Goal: Task Accomplishment & Management: Manage account settings

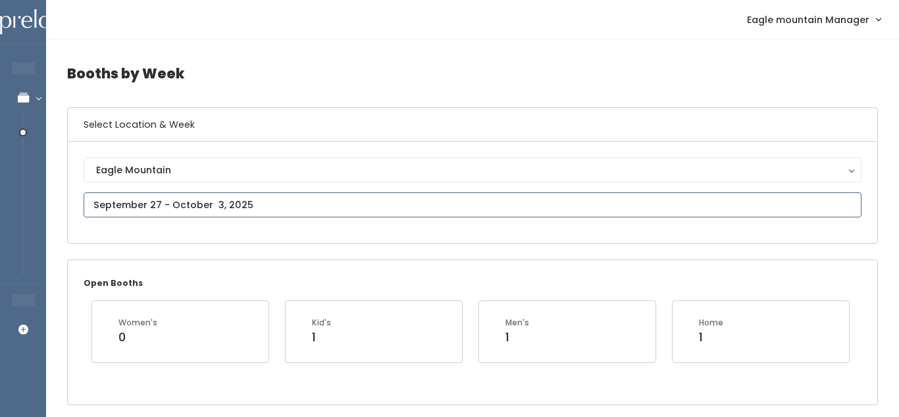
click at [346, 205] on input "text" at bounding box center [473, 204] width 778 height 25
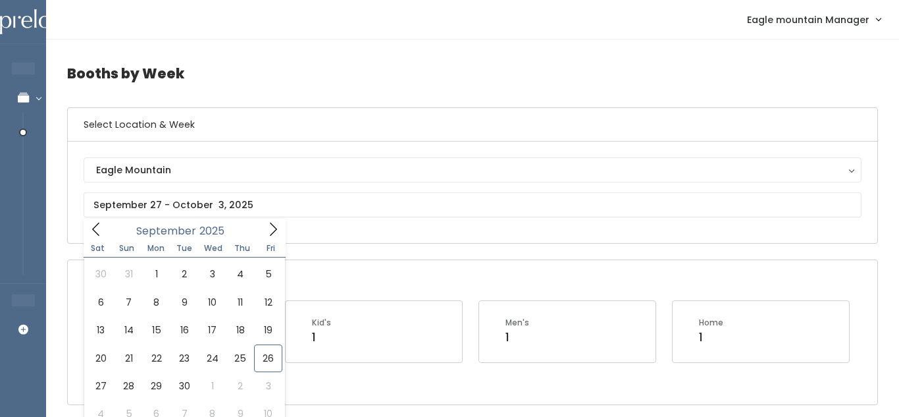
click at [284, 76] on h4 "Booths by Week" at bounding box center [472, 73] width 811 height 36
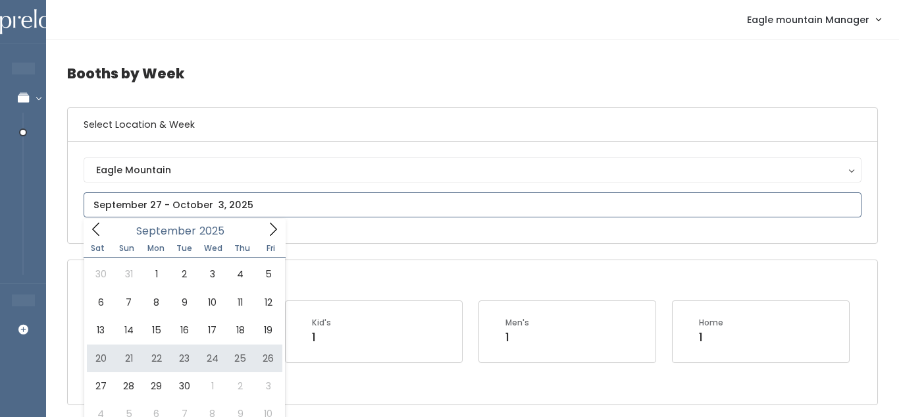
type input "[DATE] to [DATE]"
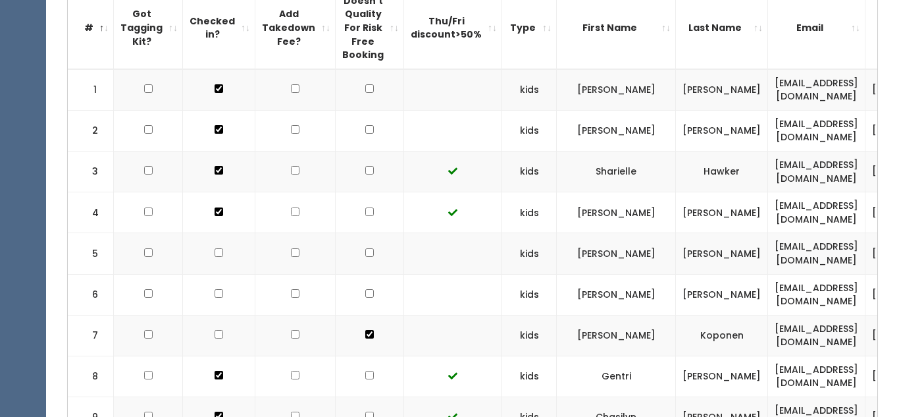
scroll to position [414, 0]
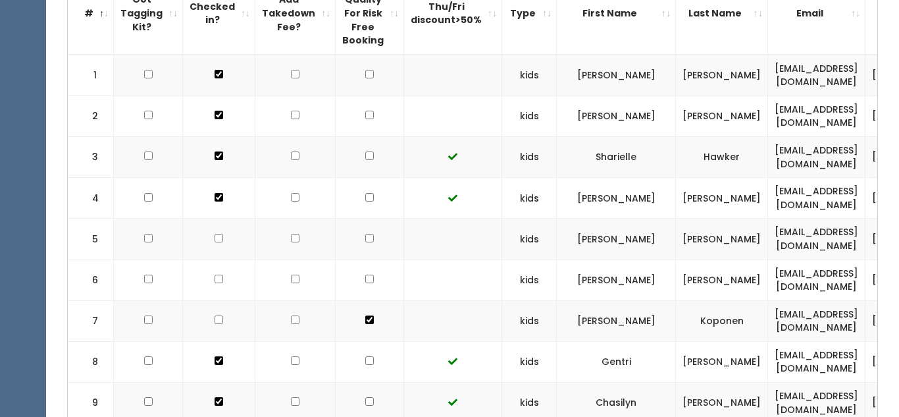
click at [357, 81] on td at bounding box center [370, 75] width 68 height 41
click at [357, 79] on td at bounding box center [370, 75] width 68 height 41
click at [365, 76] on input "checkbox" at bounding box center [369, 74] width 9 height 9
checkbox input "true"
click at [365, 113] on input "checkbox" at bounding box center [369, 115] width 9 height 9
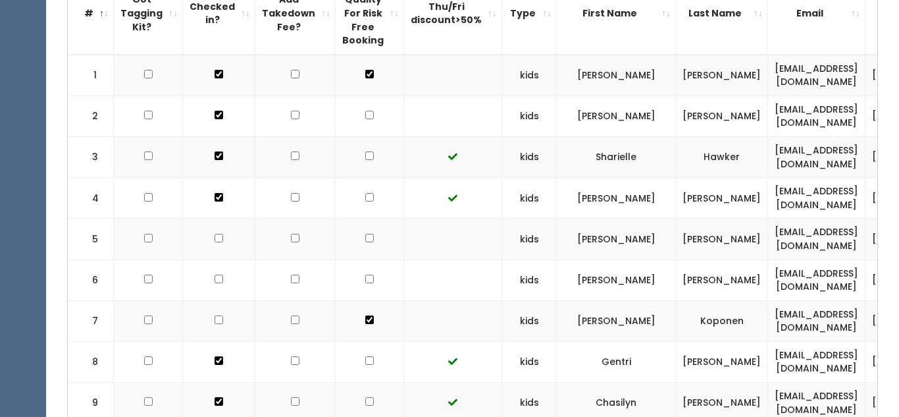
checkbox input "true"
click at [365, 237] on input "checkbox" at bounding box center [369, 238] width 9 height 9
checkbox input "true"
click at [365, 280] on input "checkbox" at bounding box center [369, 279] width 9 height 9
checkbox input "true"
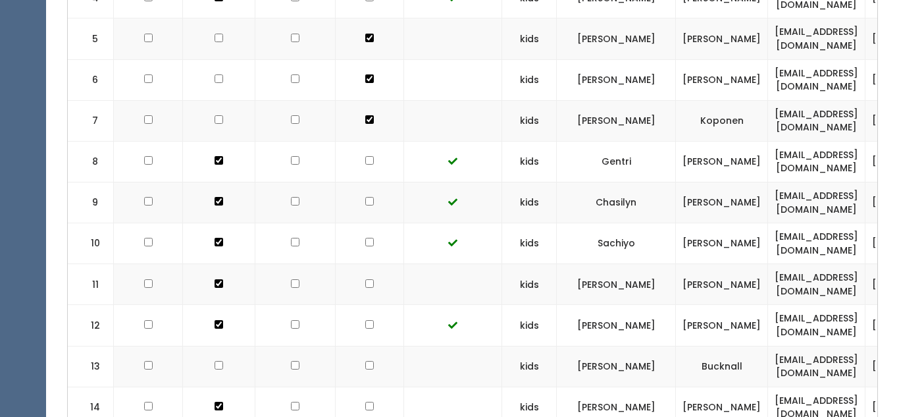
scroll to position [623, 0]
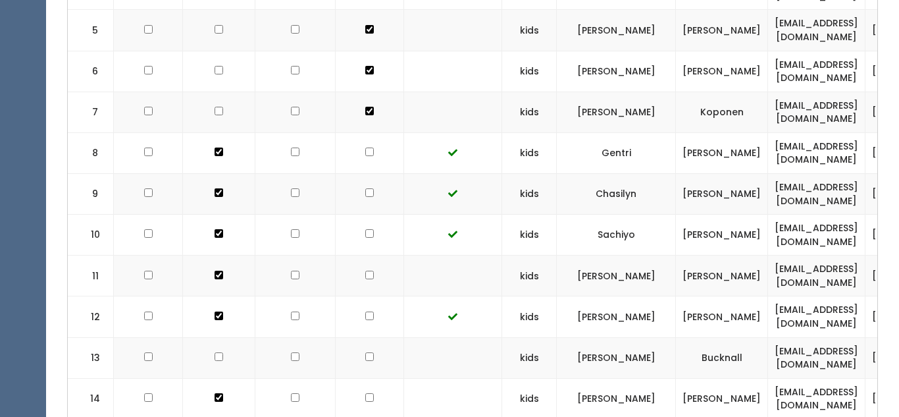
click at [359, 280] on td at bounding box center [370, 275] width 68 height 41
click at [365, 278] on input "checkbox" at bounding box center [369, 275] width 9 height 9
checkbox input "true"
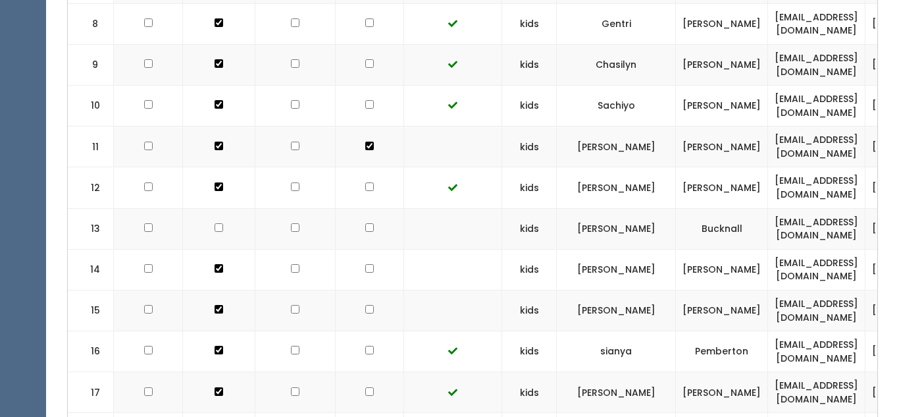
scroll to position [754, 0]
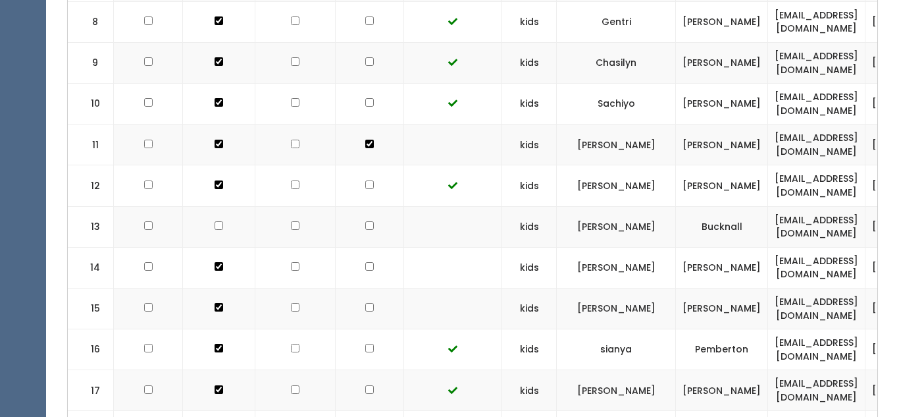
click at [365, 228] on input "checkbox" at bounding box center [369, 225] width 9 height 9
checkbox input "true"
click at [365, 264] on input "checkbox" at bounding box center [369, 266] width 9 height 9
checkbox input "true"
click at [365, 307] on input "checkbox" at bounding box center [369, 307] width 9 height 9
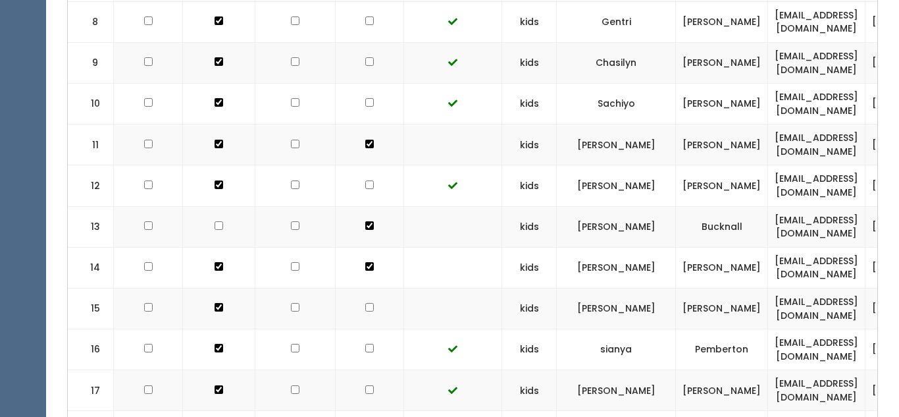
checkbox input "true"
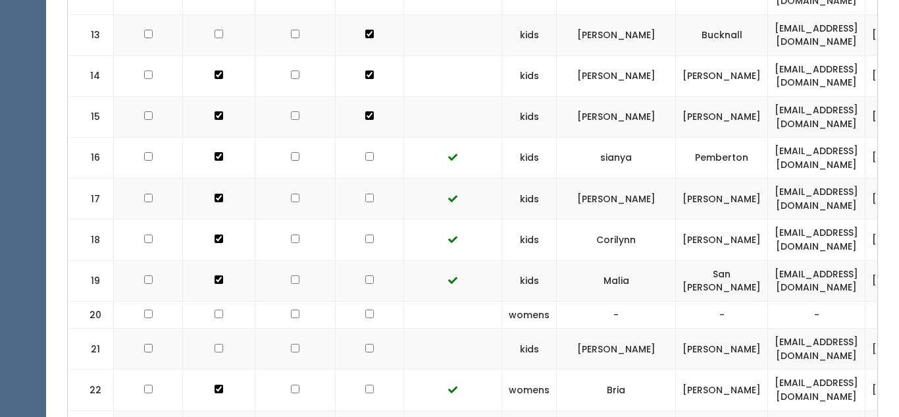
scroll to position [949, 0]
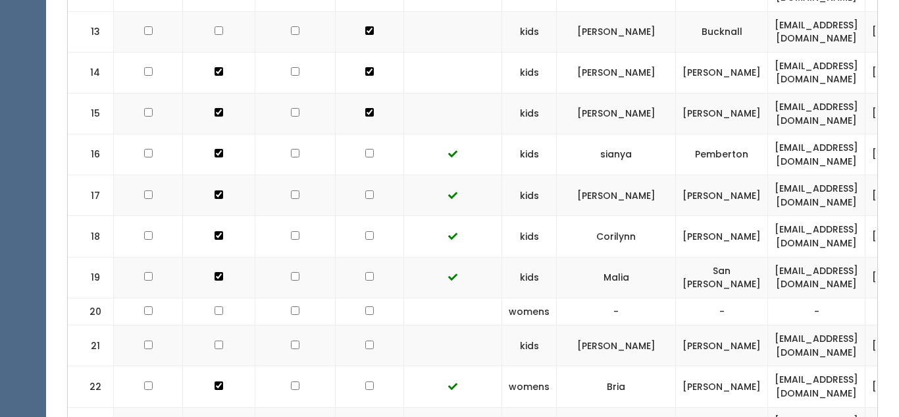
click at [365, 307] on input "checkbox" at bounding box center [369, 310] width 9 height 9
checkbox input "true"
click at [365, 344] on input "checkbox" at bounding box center [369, 344] width 9 height 9
checkbox input "true"
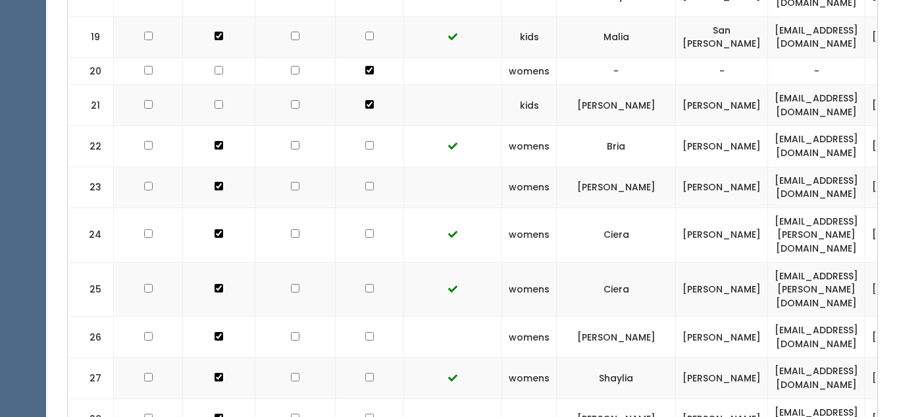
scroll to position [1190, 0]
click at [365, 184] on input "checkbox" at bounding box center [369, 185] width 9 height 9
checkbox input "true"
click at [365, 331] on input "checkbox" at bounding box center [369, 335] width 9 height 9
checkbox input "true"
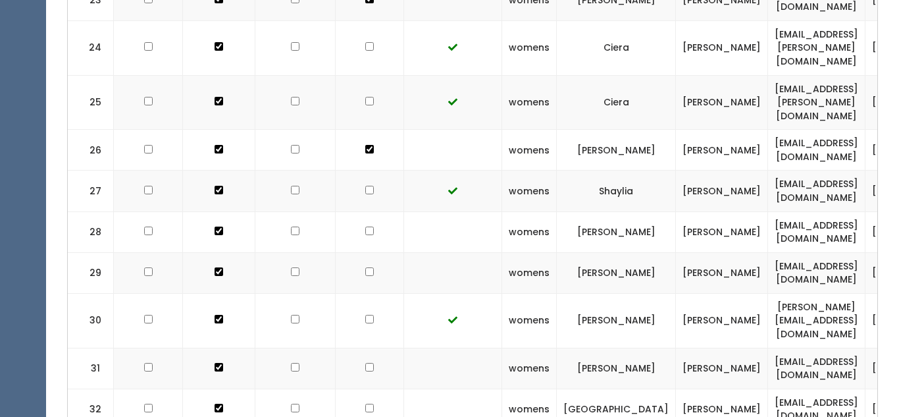
scroll to position [1382, 0]
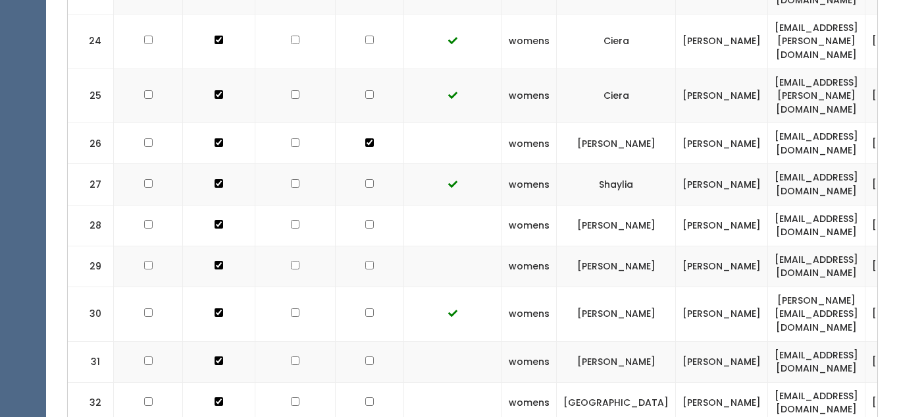
click at [365, 220] on input "checkbox" at bounding box center [369, 224] width 9 height 9
checkbox input "true"
click at [365, 261] on input "checkbox" at bounding box center [369, 265] width 9 height 9
checkbox input "true"
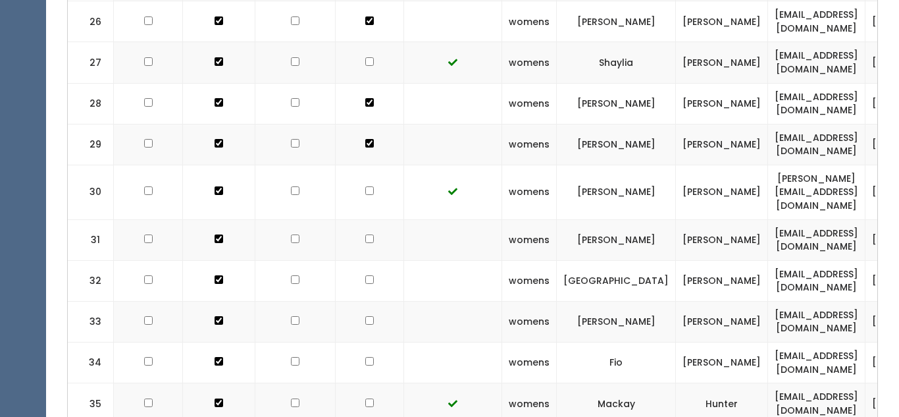
scroll to position [1519, 0]
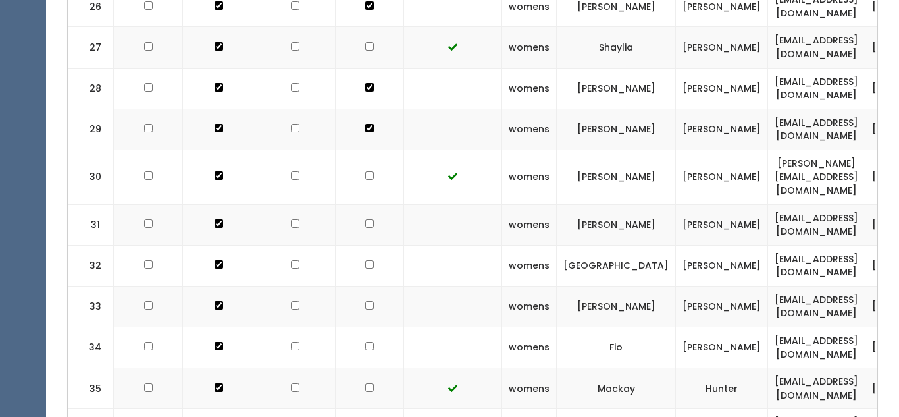
click at [365, 219] on input "checkbox" at bounding box center [369, 223] width 9 height 9
checkbox input "true"
click at [365, 260] on input "checkbox" at bounding box center [369, 264] width 9 height 9
checkbox input "true"
click at [365, 301] on input "checkbox" at bounding box center [369, 305] width 9 height 9
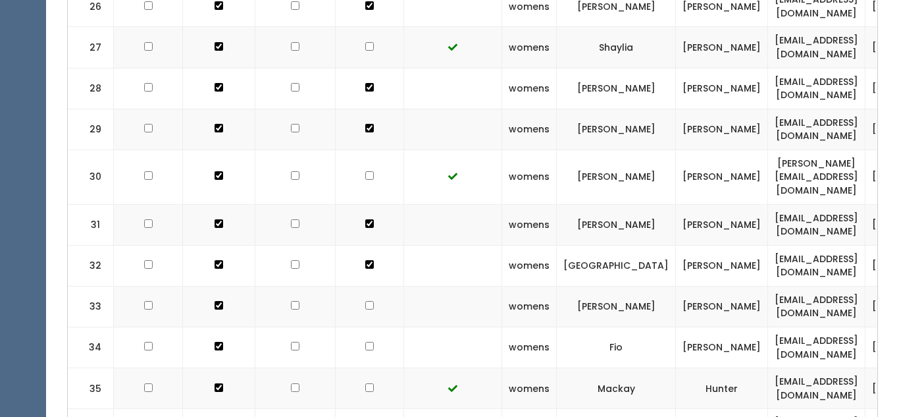
checkbox input "true"
click at [365, 342] on input "checkbox" at bounding box center [369, 346] width 9 height 9
checkbox input "true"
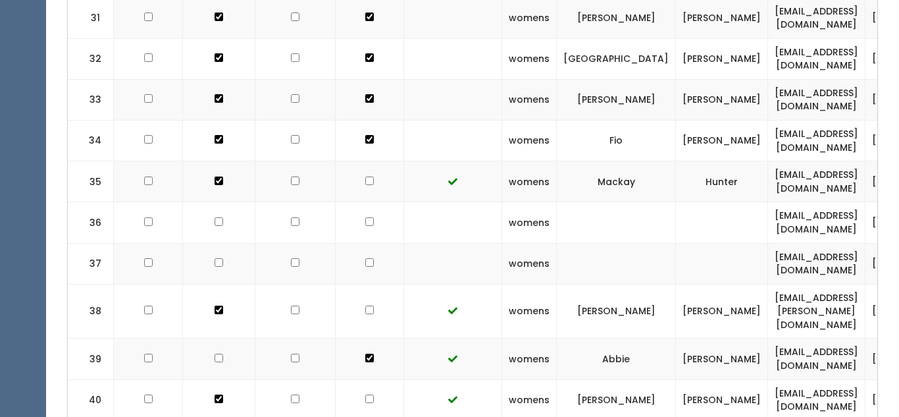
scroll to position [1727, 0]
click at [360, 201] on td at bounding box center [370, 221] width 68 height 41
click at [365, 217] on input "checkbox" at bounding box center [369, 221] width 9 height 9
checkbox input "true"
click at [360, 242] on td at bounding box center [370, 262] width 68 height 41
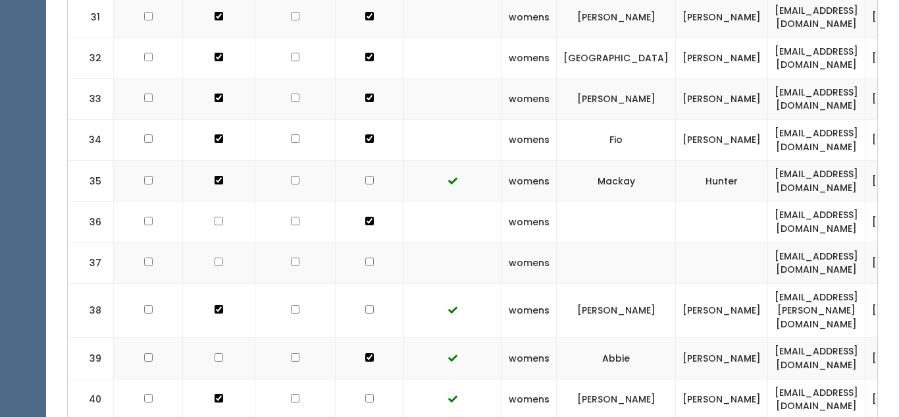
click at [354, 242] on td at bounding box center [370, 262] width 68 height 41
click at [365, 257] on input "checkbox" at bounding box center [369, 261] width 9 height 9
checkbox input "true"
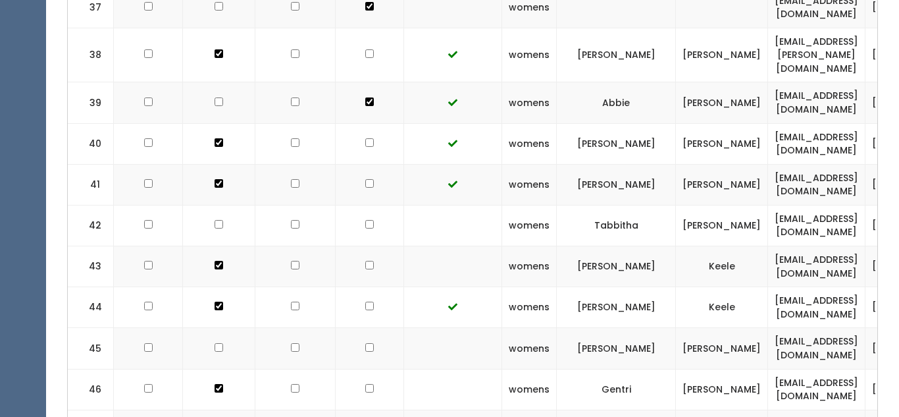
scroll to position [1981, 0]
click at [365, 221] on input "checkbox" at bounding box center [369, 225] width 9 height 9
checkbox input "true"
click at [365, 261] on input "checkbox" at bounding box center [369, 265] width 9 height 9
checkbox input "true"
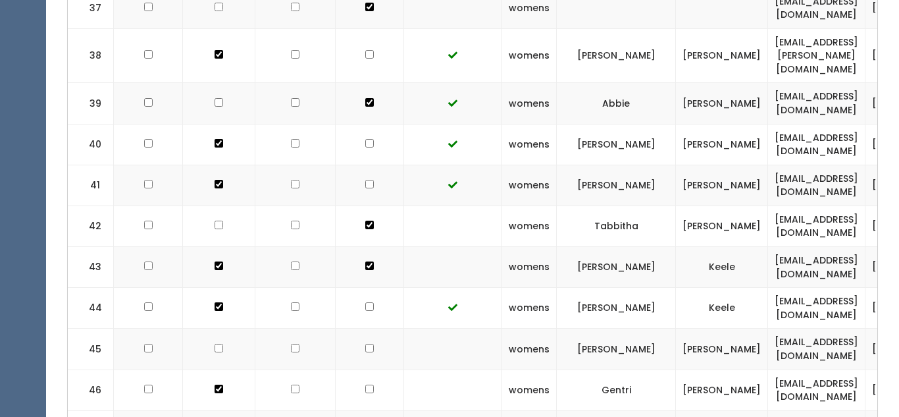
click at [365, 344] on input "checkbox" at bounding box center [369, 348] width 9 height 9
checkbox input "true"
click at [365, 384] on input "checkbox" at bounding box center [369, 388] width 9 height 9
checkbox input "true"
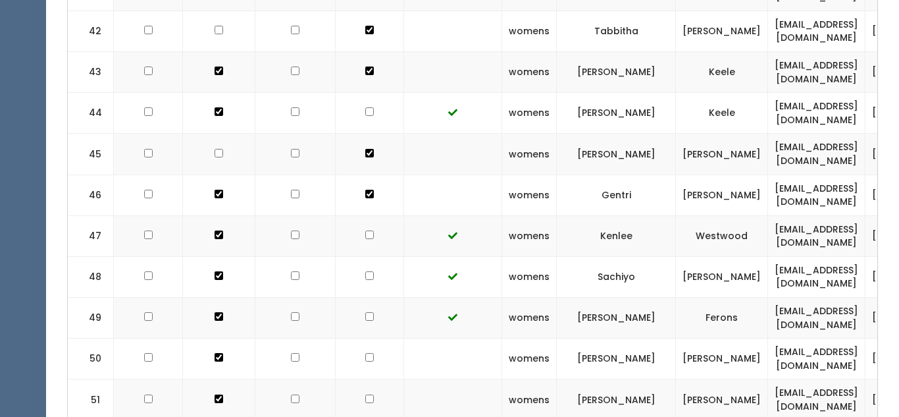
scroll to position [2182, 0]
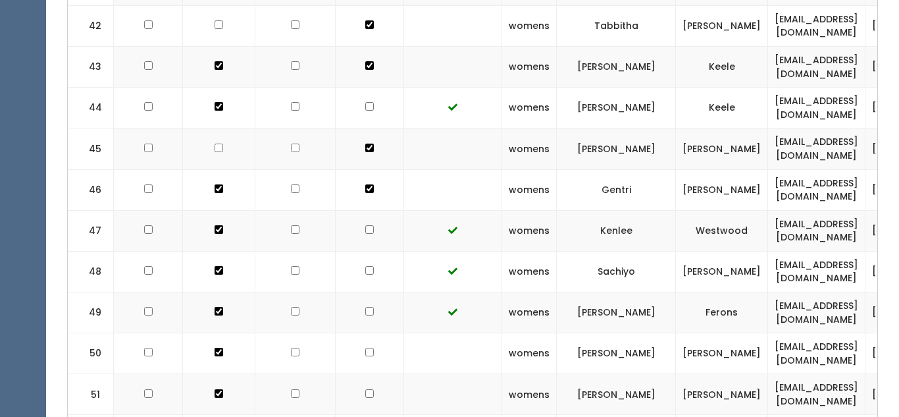
click at [365, 348] on input "checkbox" at bounding box center [369, 352] width 9 height 9
checkbox input "true"
click at [356, 374] on td at bounding box center [370, 394] width 68 height 41
click at [365, 389] on input "checkbox" at bounding box center [369, 393] width 9 height 9
checkbox input "true"
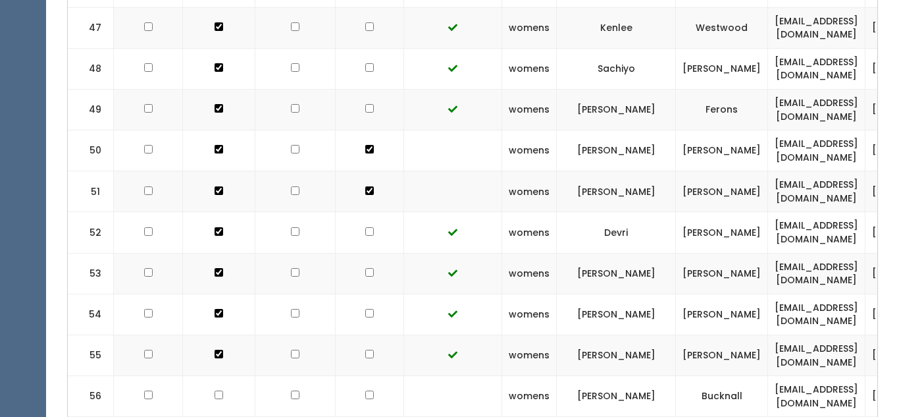
scroll to position [2409, 0]
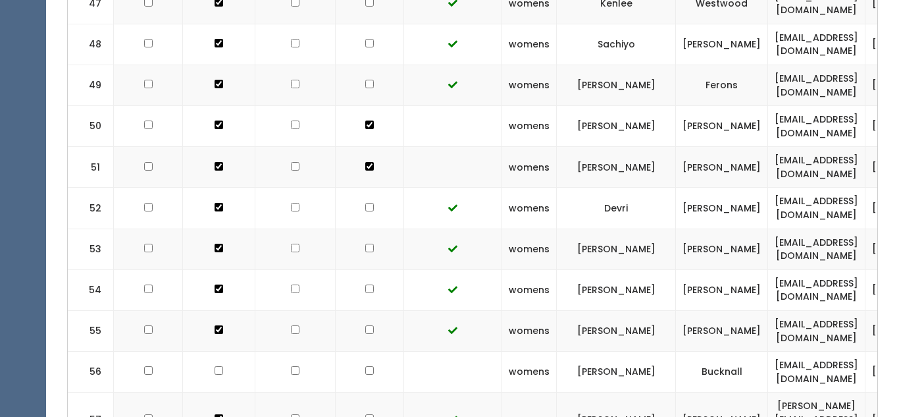
click at [365, 366] on input "checkbox" at bounding box center [369, 370] width 9 height 9
checkbox input "true"
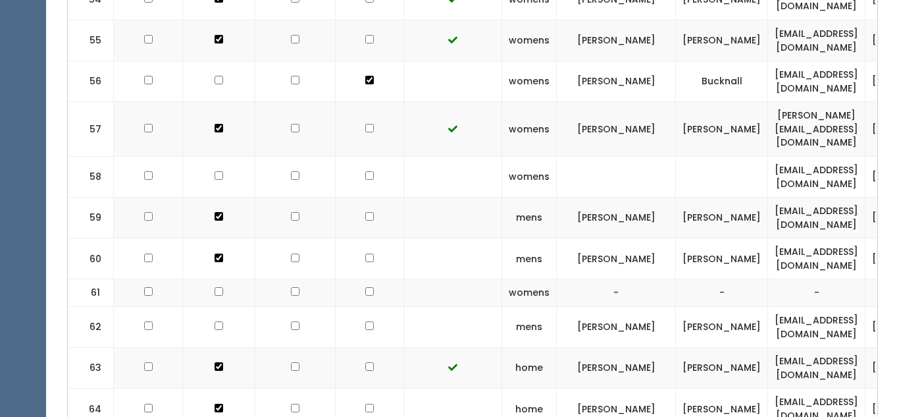
scroll to position [2712, 0]
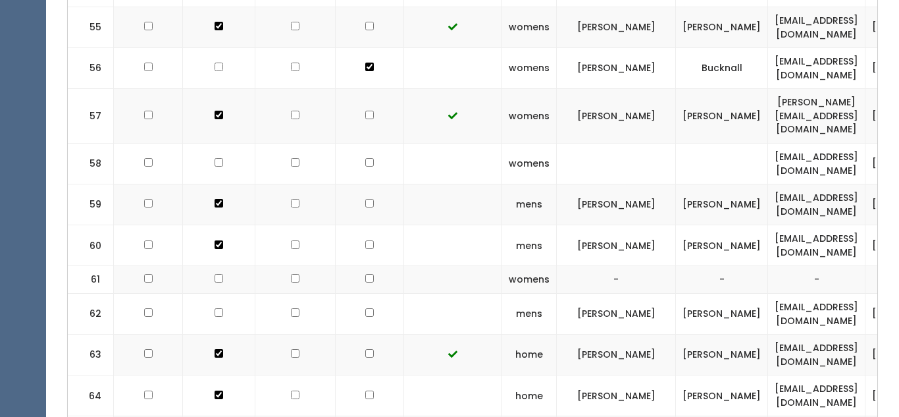
click at [359, 143] on td at bounding box center [370, 163] width 68 height 41
click at [365, 158] on input "checkbox" at bounding box center [369, 162] width 9 height 9
checkbox input "true"
click at [365, 199] on input "checkbox" at bounding box center [369, 203] width 9 height 9
checkbox input "true"
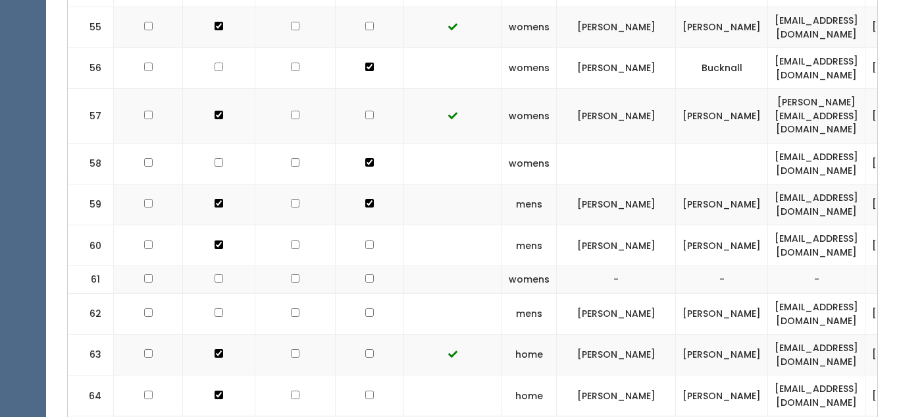
click at [365, 240] on input "checkbox" at bounding box center [369, 244] width 9 height 9
checkbox input "true"
click at [365, 274] on input "checkbox" at bounding box center [369, 278] width 9 height 9
checkbox input "true"
click at [365, 308] on input "checkbox" at bounding box center [369, 312] width 9 height 9
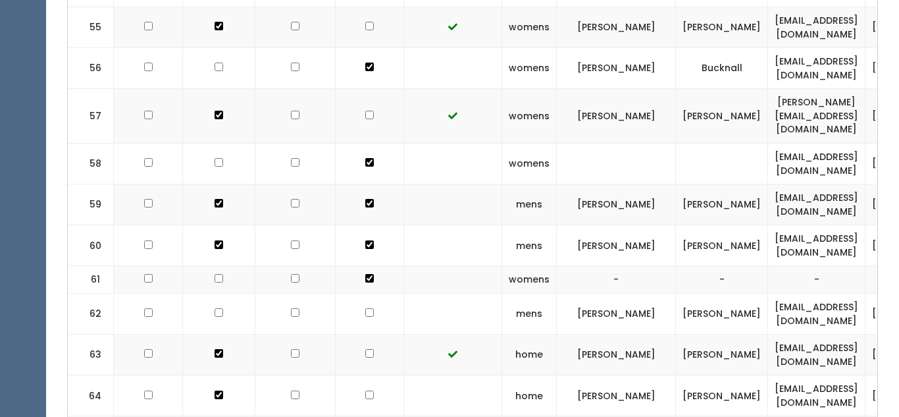
checkbox input "true"
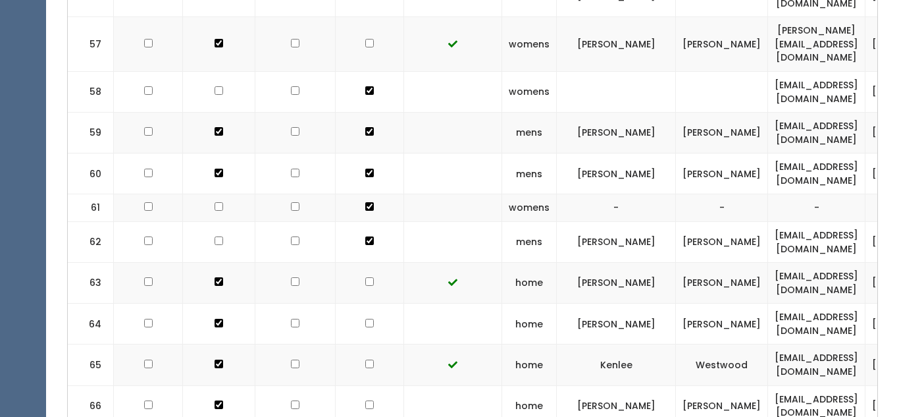
scroll to position [2786, 0]
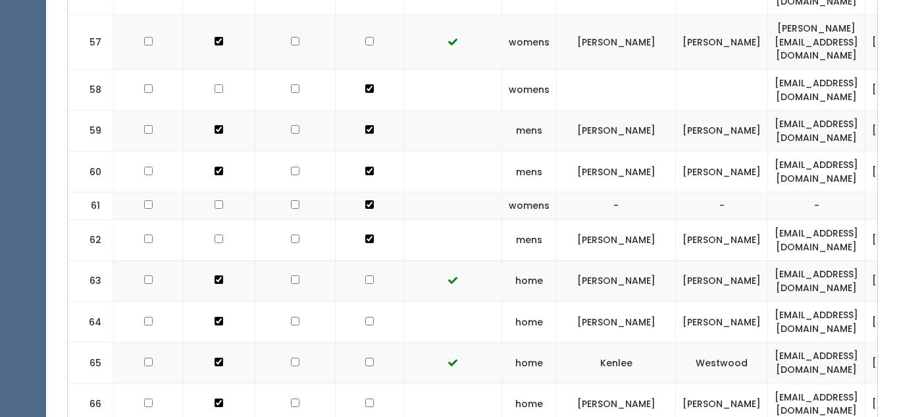
click at [365, 317] on input "checkbox" at bounding box center [369, 321] width 9 height 9
checkbox input "true"
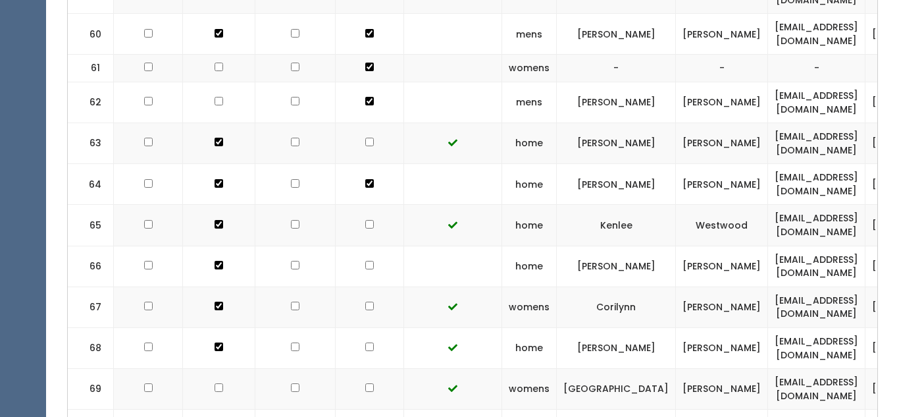
scroll to position [2945, 0]
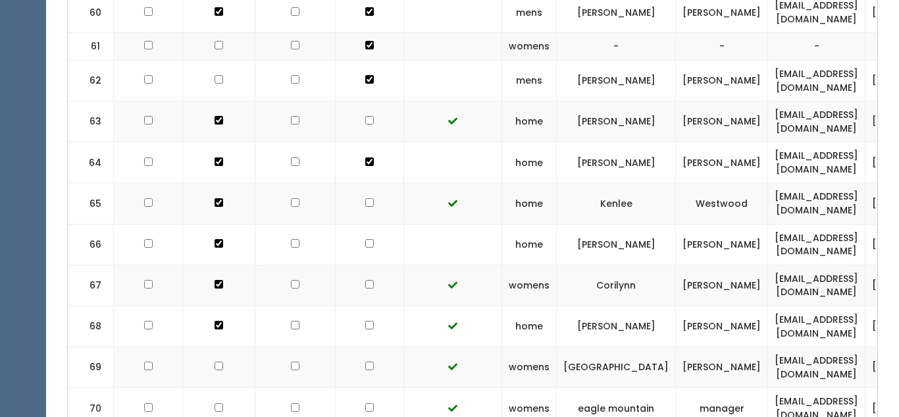
click at [365, 239] on input "checkbox" at bounding box center [369, 243] width 9 height 9
checkbox input "true"
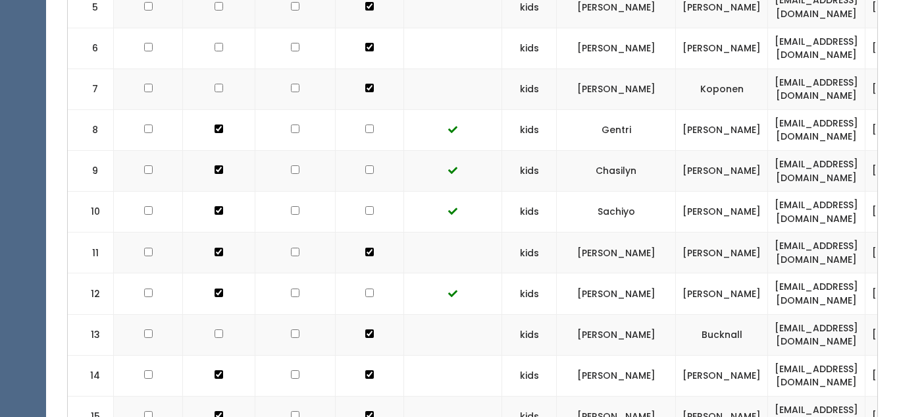
scroll to position [0, 0]
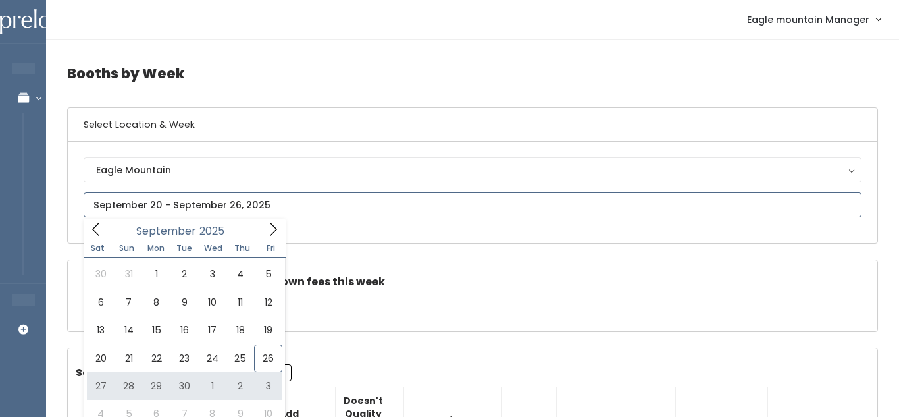
type input "September 27 to October 3"
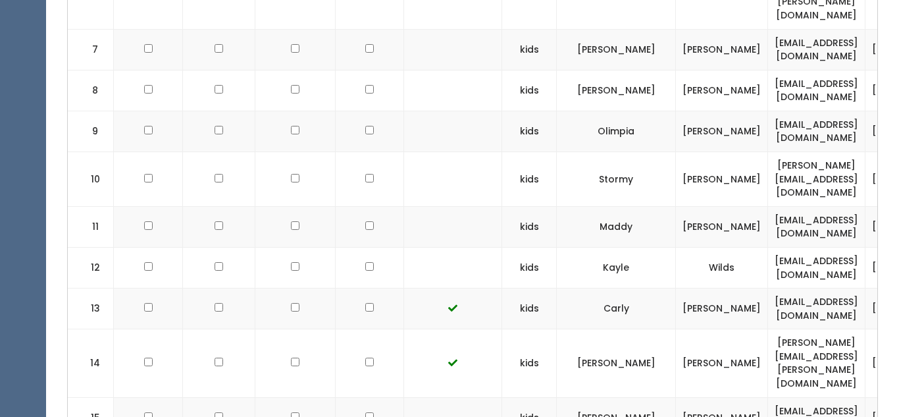
scroll to position [3048, 0]
